Goal: Task Accomplishment & Management: Use online tool/utility

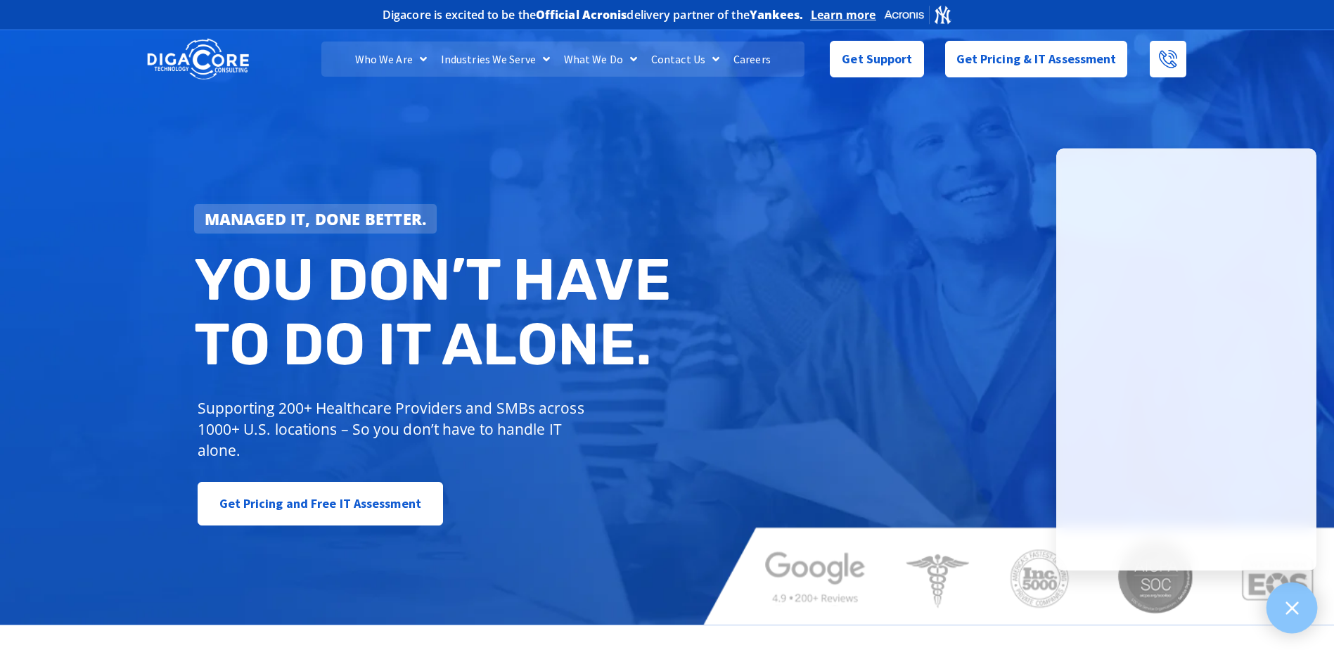
click at [1288, 624] on div at bounding box center [1291, 607] width 51 height 51
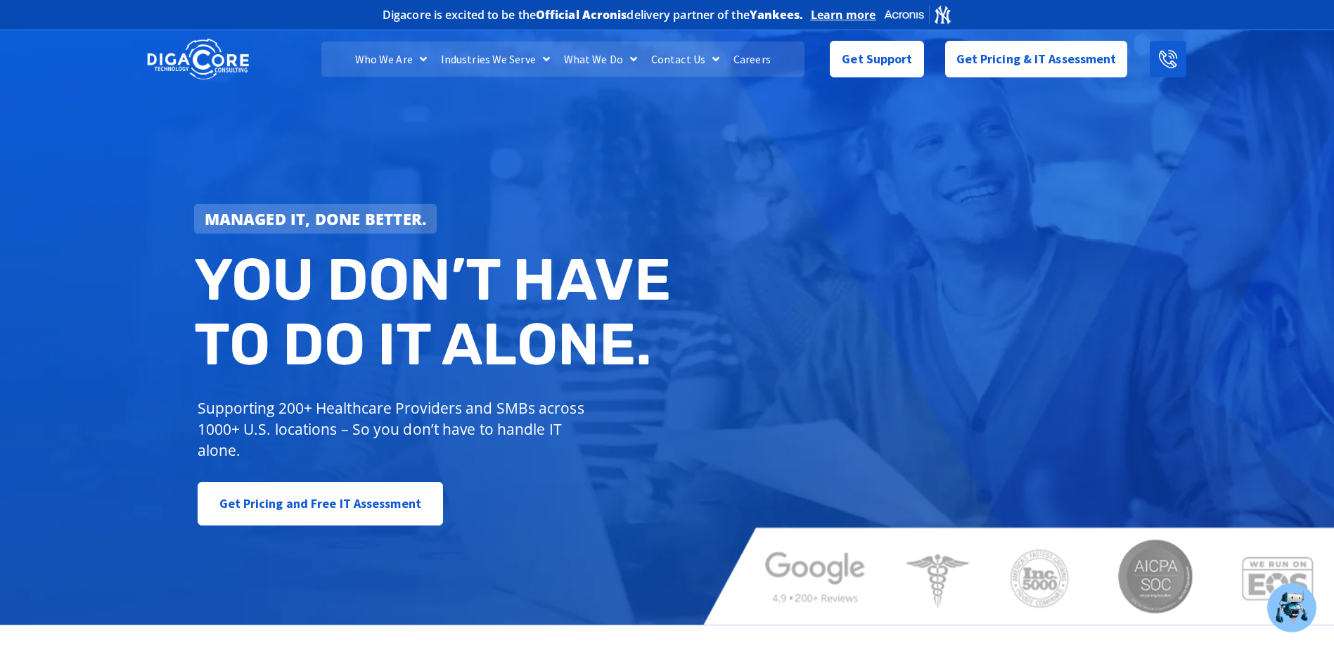
click at [1157, 60] on link at bounding box center [1168, 59] width 37 height 37
click at [1176, 58] on icon at bounding box center [1168, 59] width 18 height 18
click at [1173, 58] on icon at bounding box center [1168, 59] width 18 height 18
drag, startPoint x: 1158, startPoint y: 65, endPoint x: 1074, endPoint y: 195, distance: 155.7
click at [1067, 201] on div "Managed IT, done better. You don’t have to do IT alone. Supporting 200+ Healthc…" at bounding box center [667, 326] width 1334 height 598
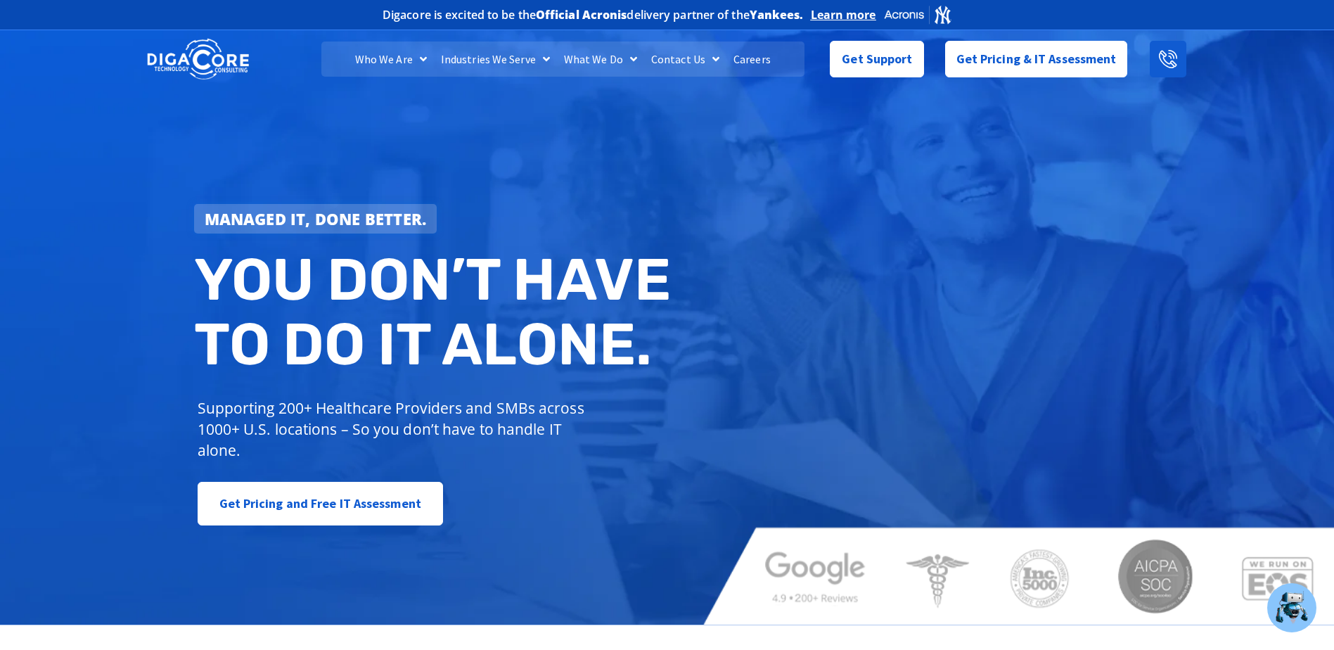
click at [1165, 60] on icon at bounding box center [1168, 59] width 18 height 18
click at [872, 67] on span "Get Support" at bounding box center [877, 53] width 70 height 28
